Goal: Transaction & Acquisition: Subscribe to service/newsletter

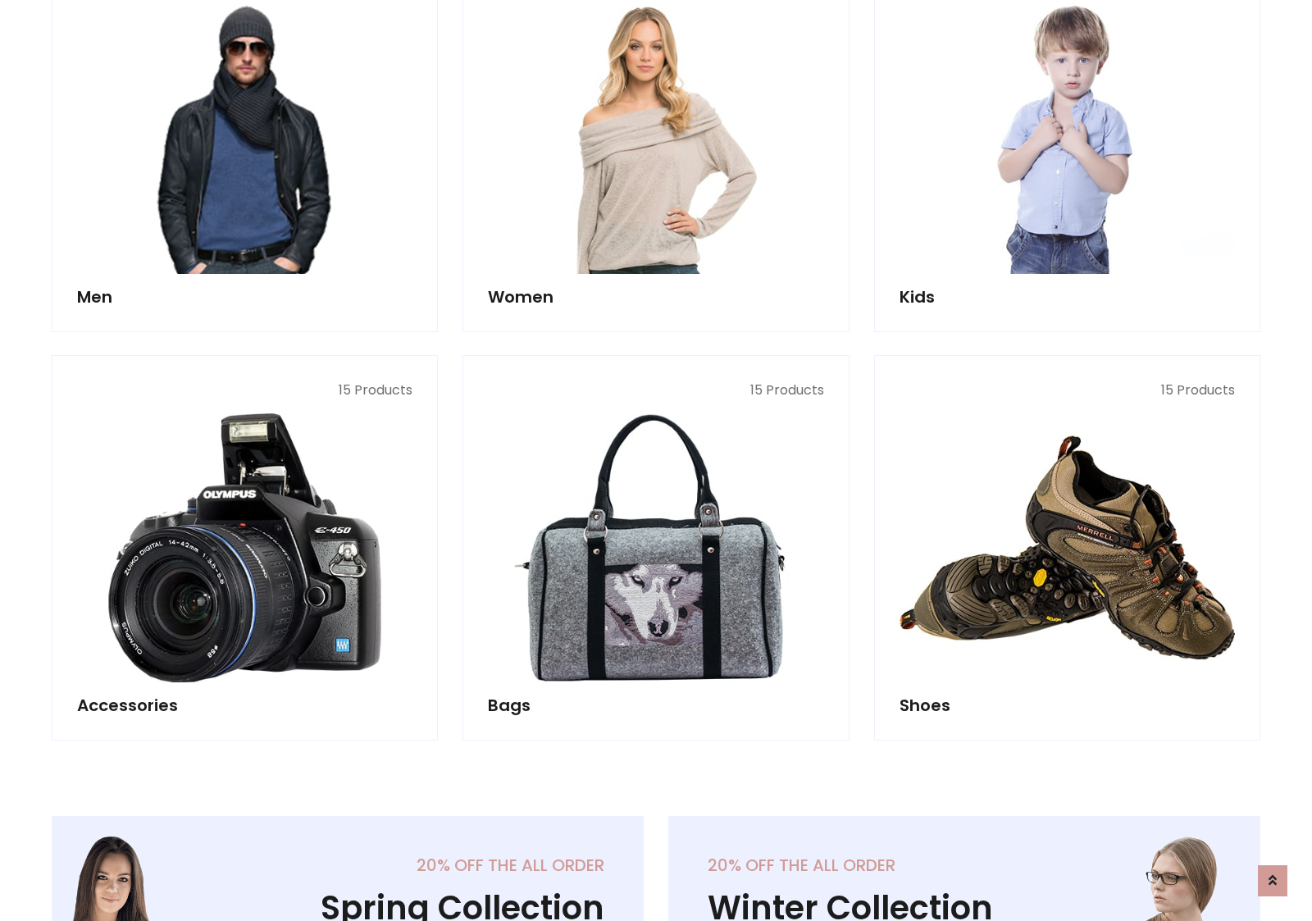
scroll to position [1190, 0]
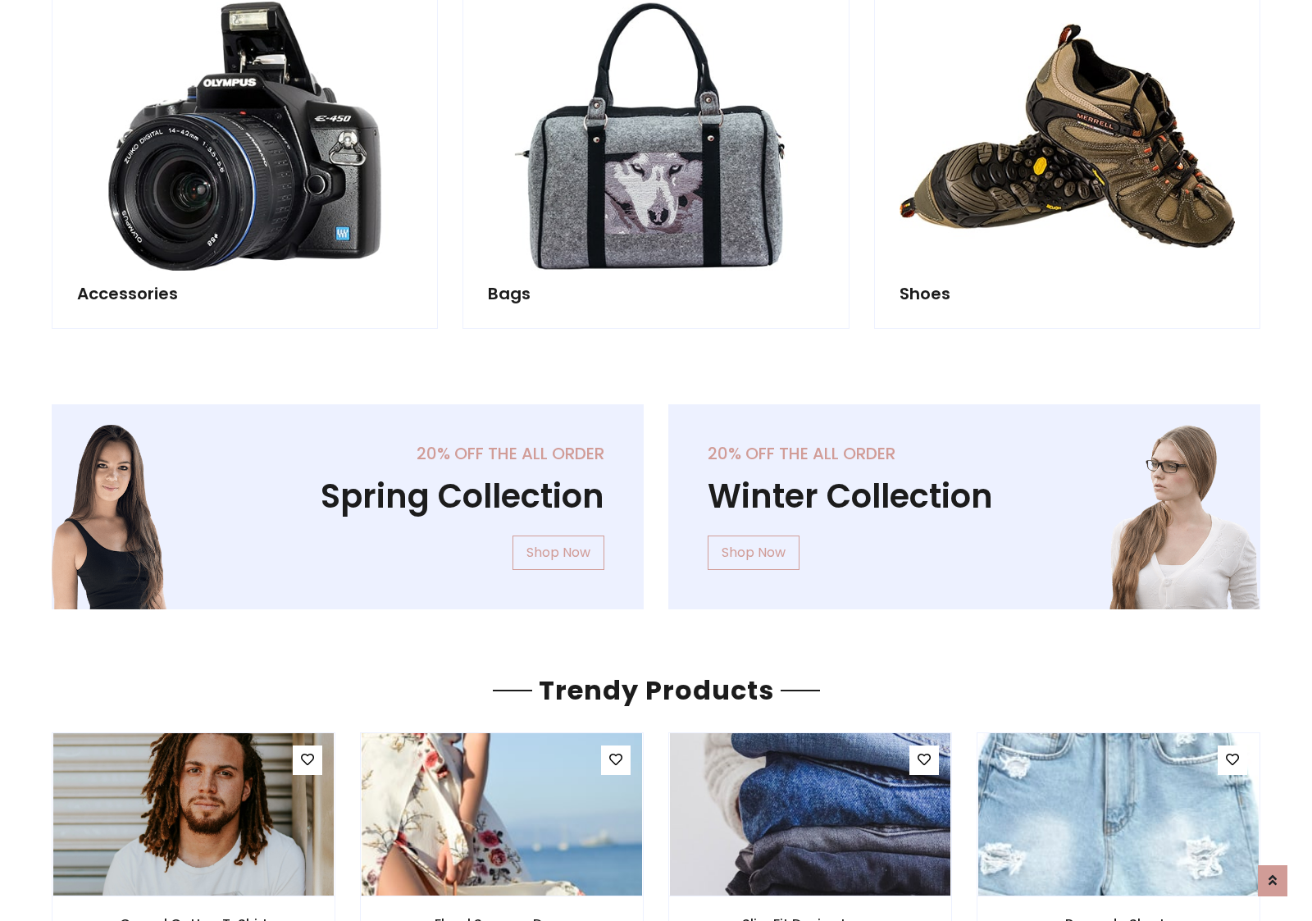
click at [656, 499] on div "20% off the all order Winter Collection Shop Now" at bounding box center [964, 519] width 617 height 231
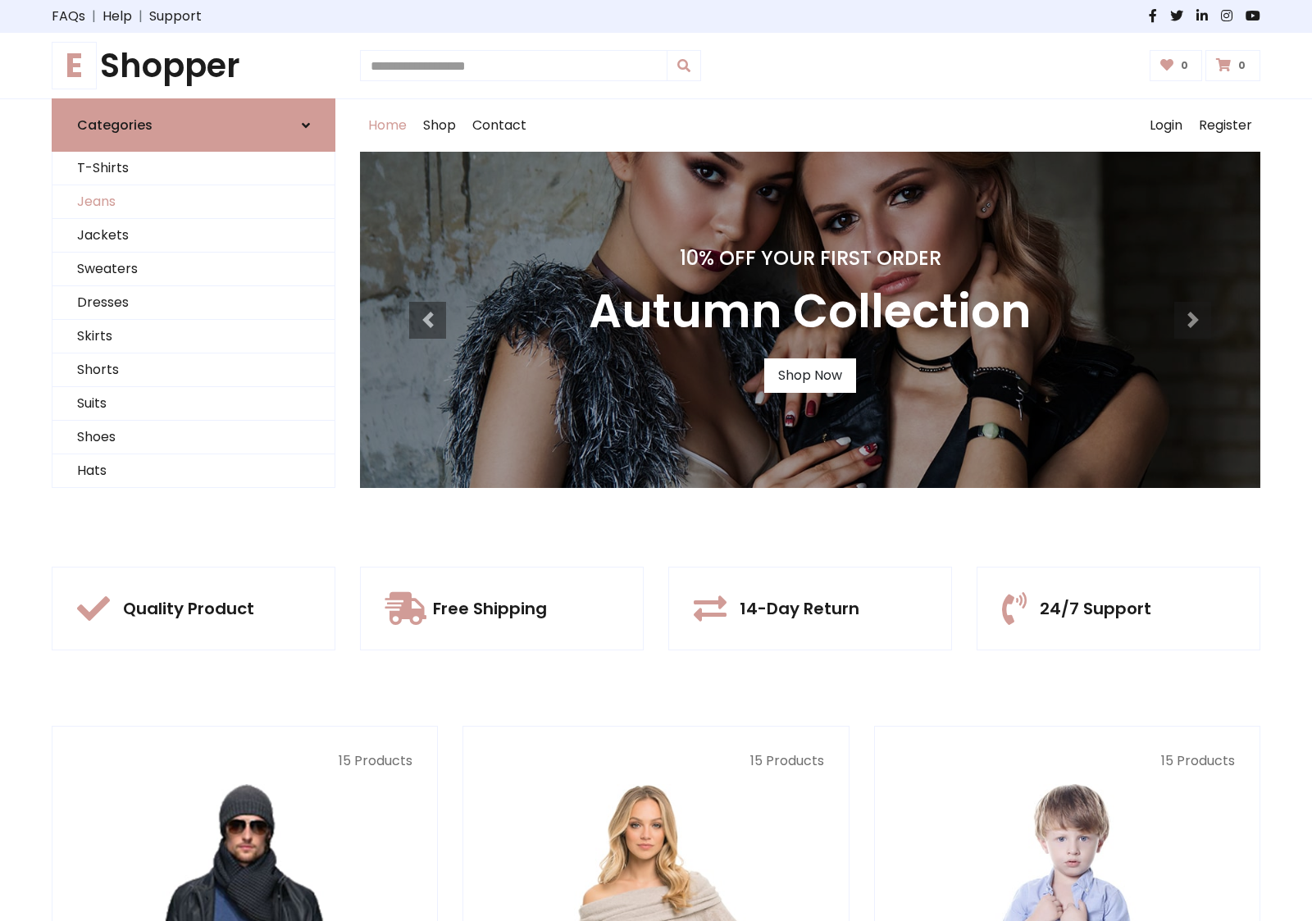
click at [194, 202] on link "Jeans" at bounding box center [193, 202] width 282 height 34
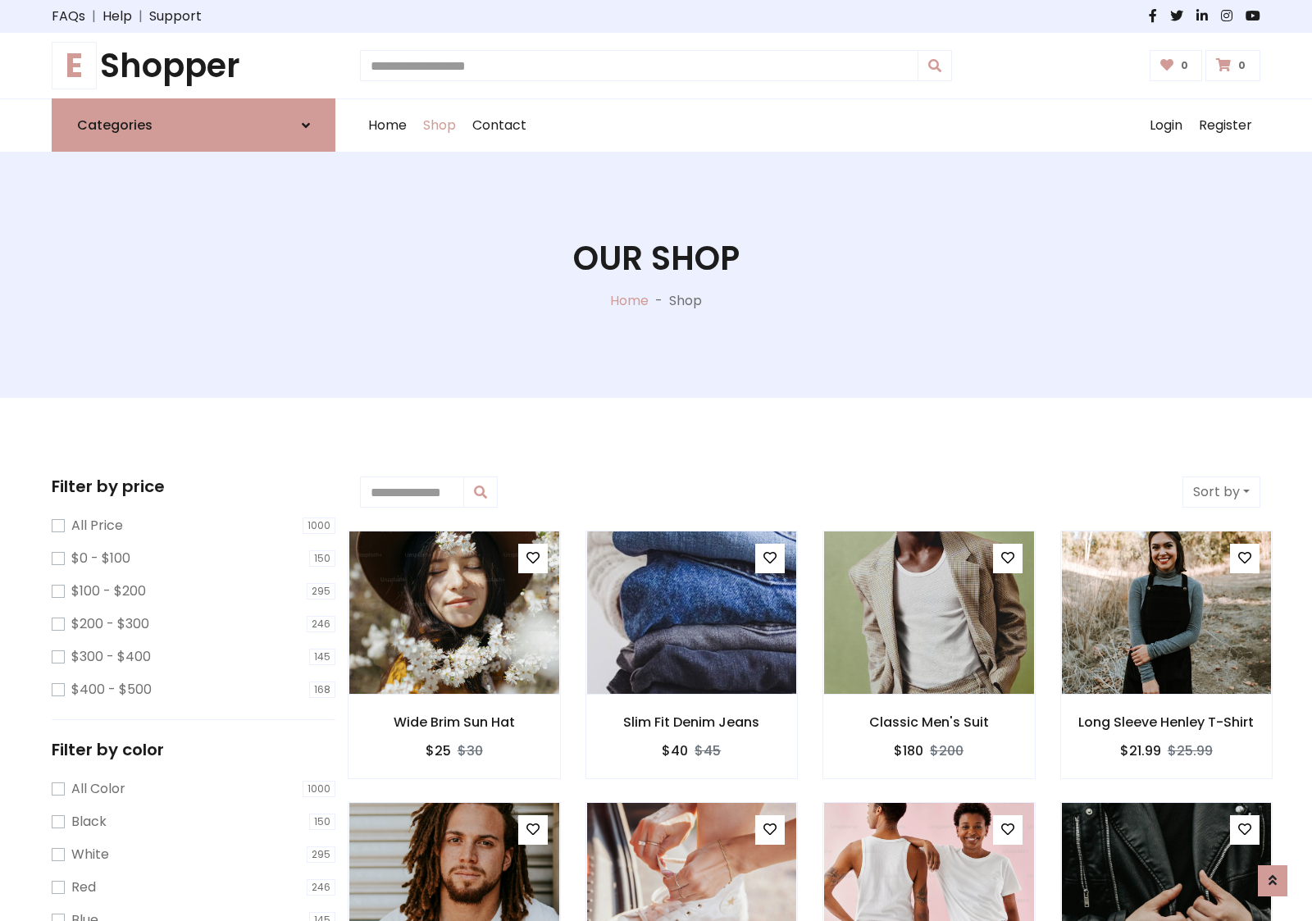
scroll to position [518, 0]
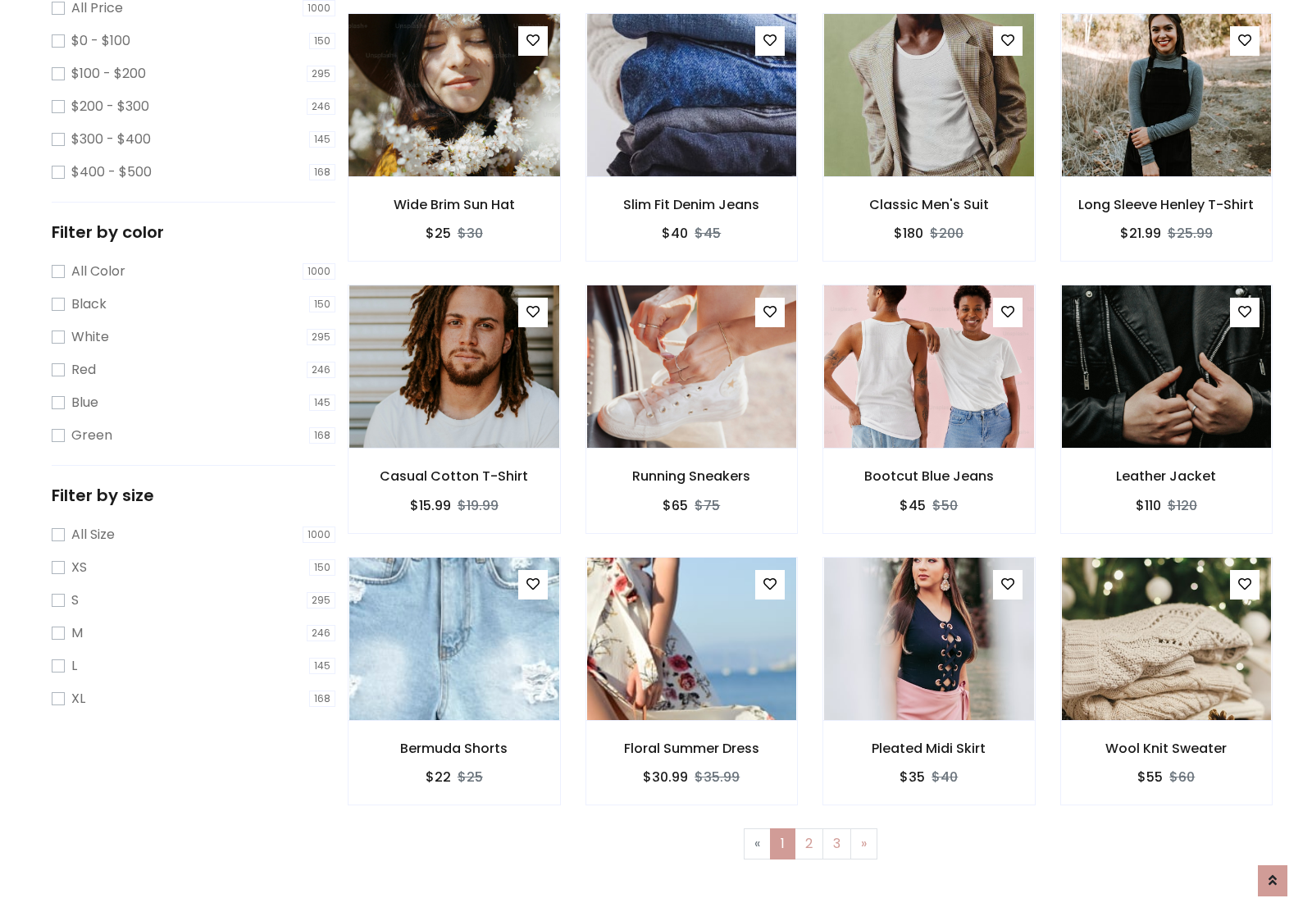
click at [454, 165] on img at bounding box center [454, 95] width 252 height 394
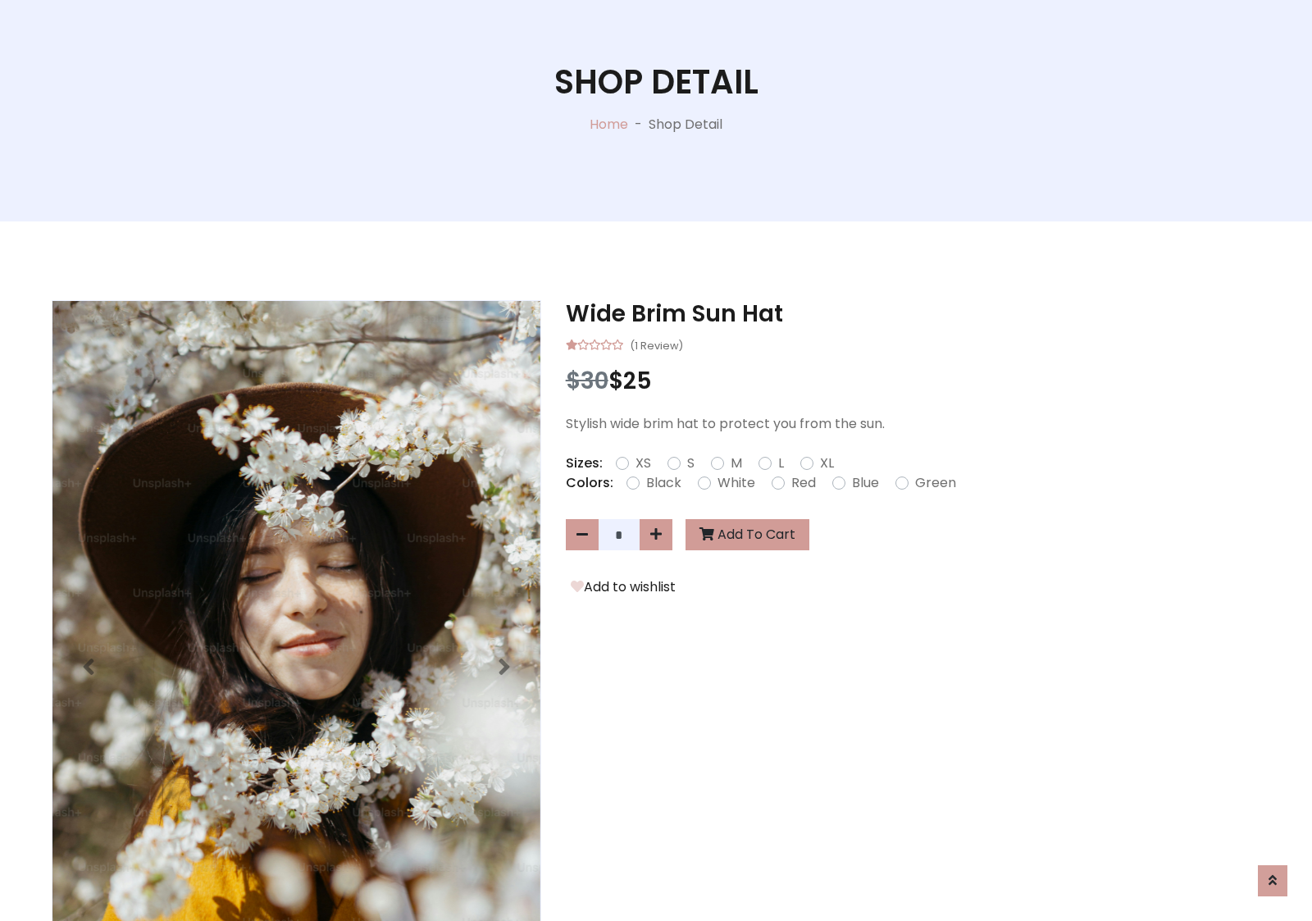
scroll to position [176, 0]
click at [801, 482] on label "Red" at bounding box center [803, 483] width 25 height 20
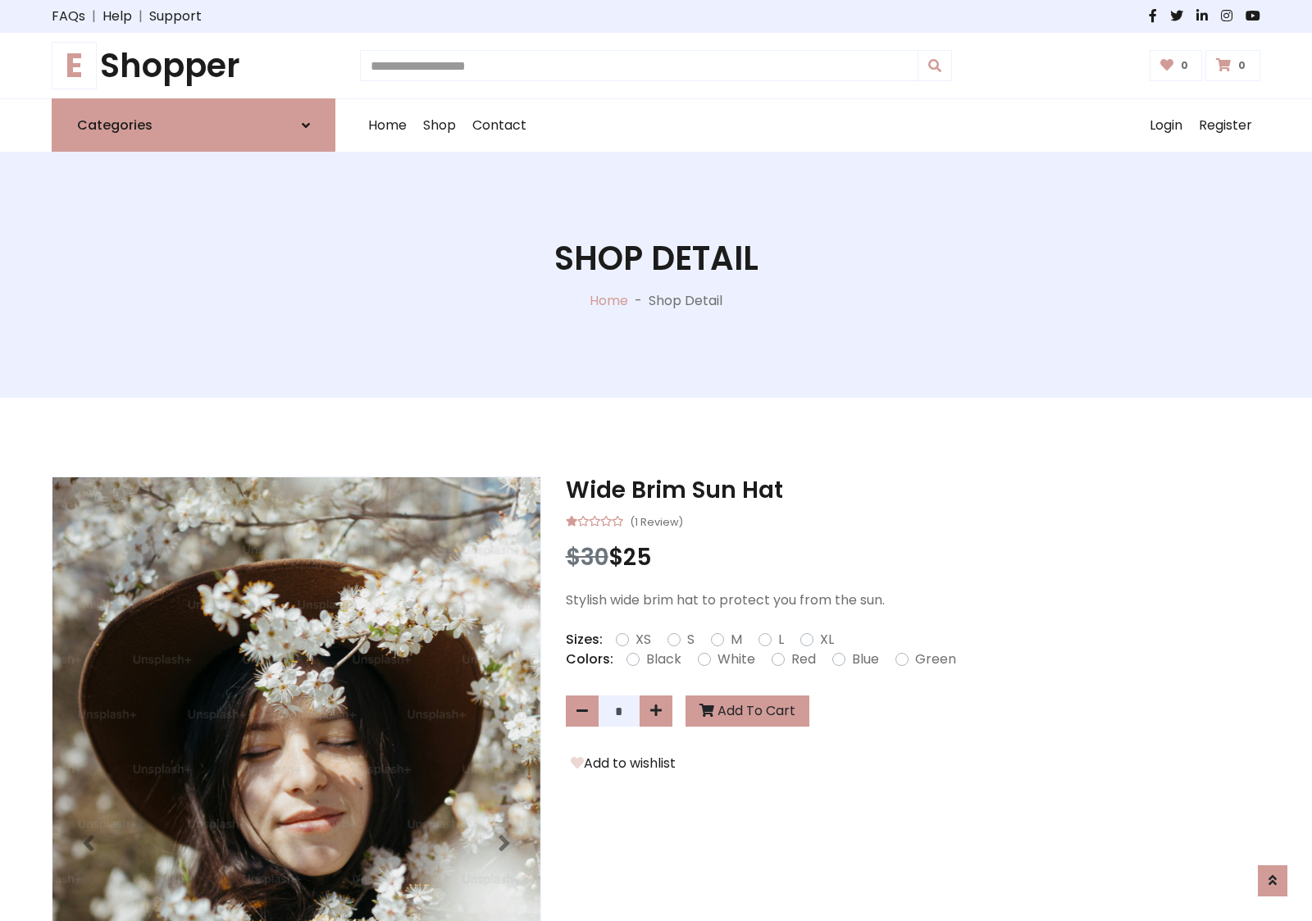
scroll to position [176, 0]
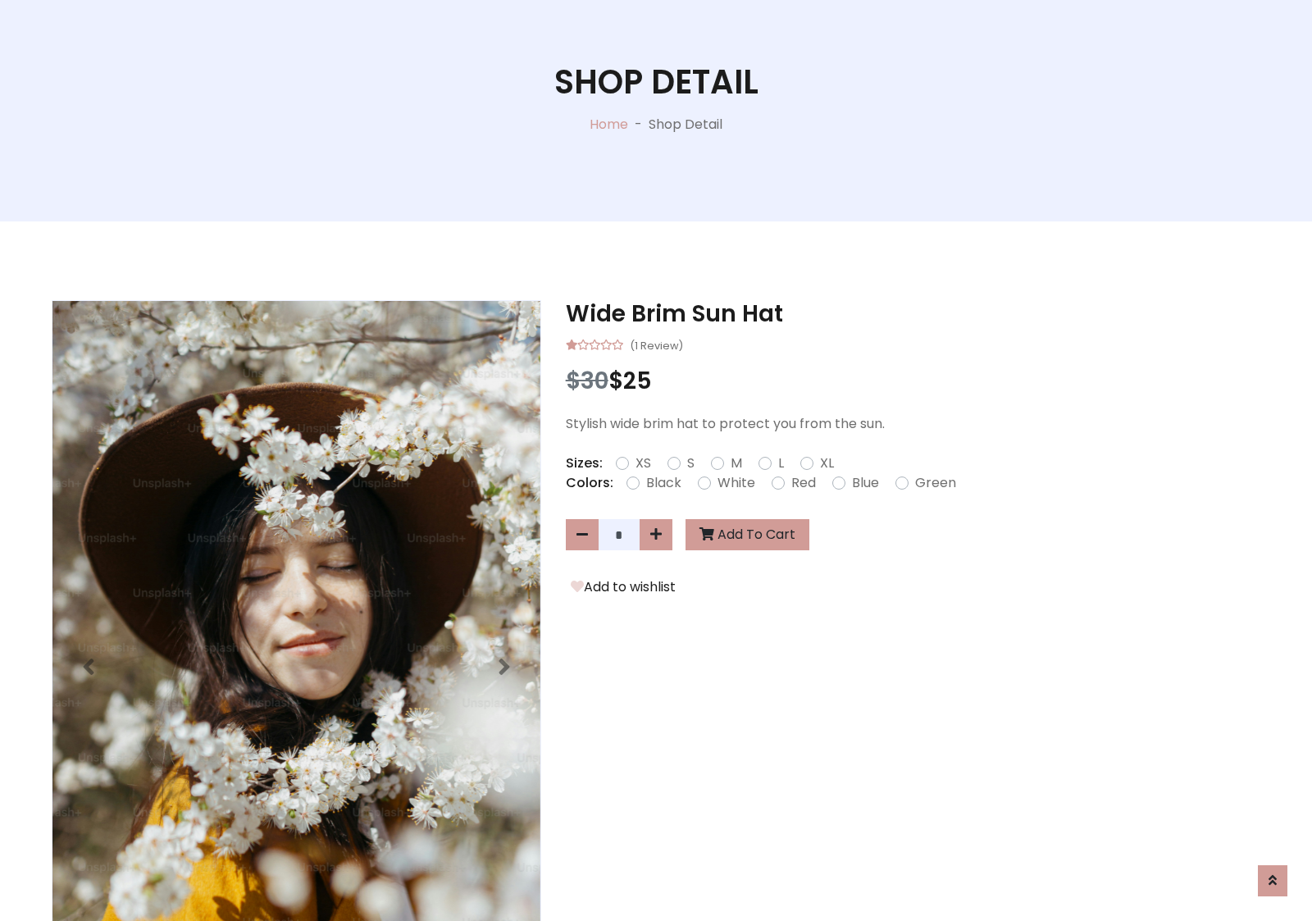
click at [656, 460] on form "XS S M L XL" at bounding box center [731, 464] width 231 height 20
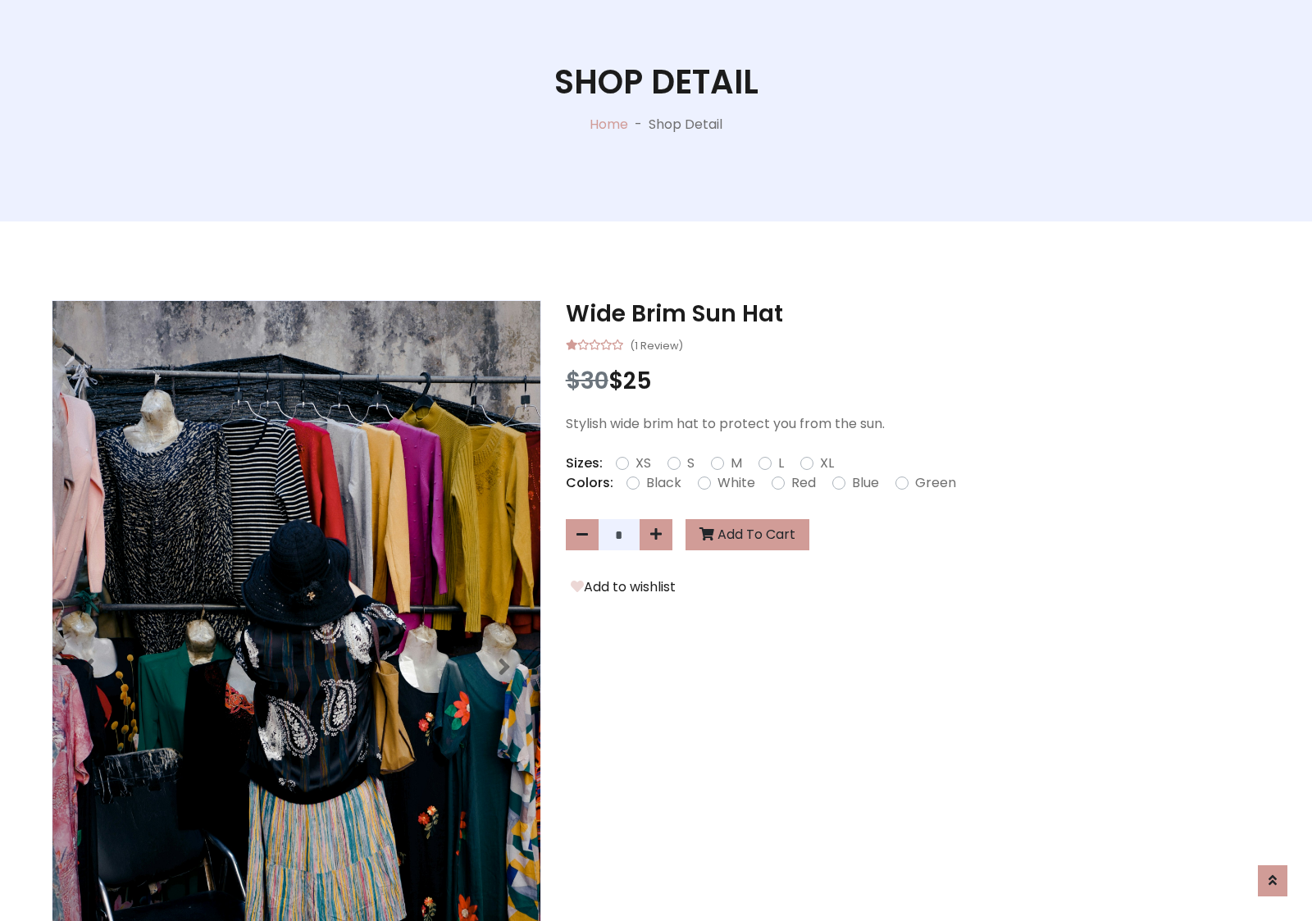
click at [656, 460] on form "XS S M L XL" at bounding box center [731, 464] width 231 height 20
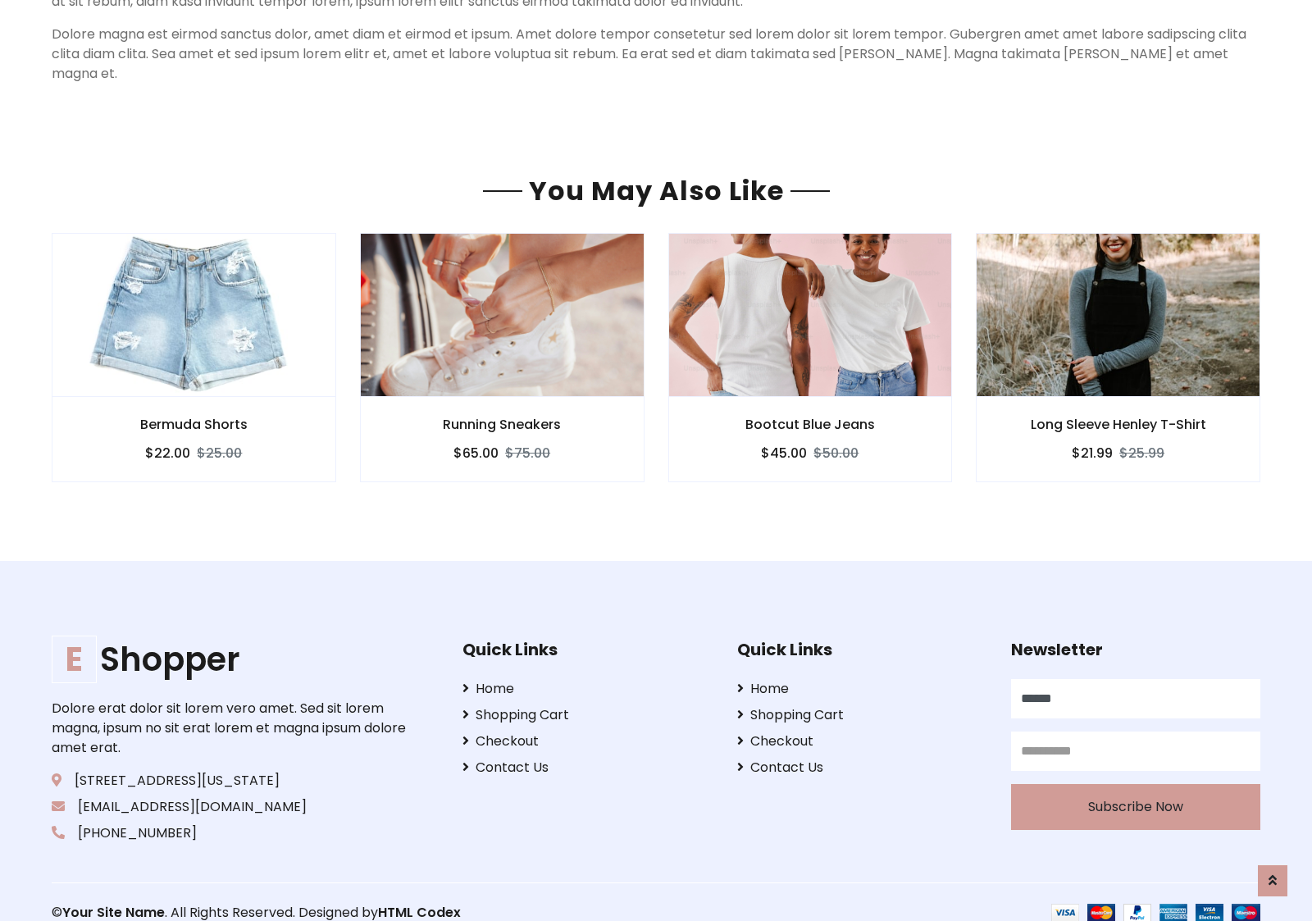
type input "******"
type input "**********"
click at [1135, 786] on button "Subscribe Now" at bounding box center [1135, 807] width 249 height 46
